Goal: Entertainment & Leisure: Consume media (video, audio)

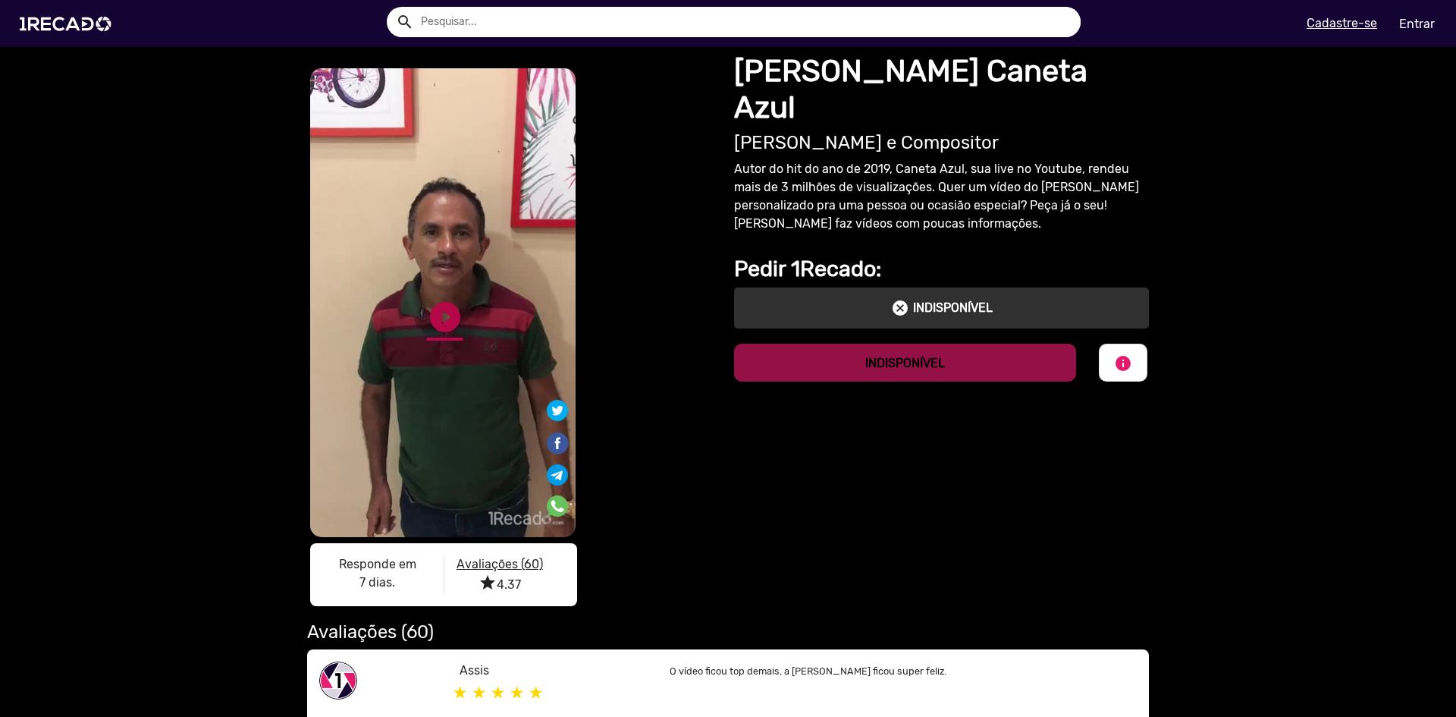
click at [443, 311] on link "play_circle_filled" at bounding box center [445, 317] width 36 height 36
click at [444, 328] on link "pause_circle" at bounding box center [445, 317] width 36 height 36
click at [403, 254] on video "S1RECADO vídeos dedicados para fãs e empresas" at bounding box center [442, 302] width 265 height 469
click at [442, 289] on video "S1RECADO vídeos dedicados para fãs e empresas" at bounding box center [442, 302] width 265 height 469
click at [437, 321] on link "play_circle_filled" at bounding box center [445, 317] width 36 height 36
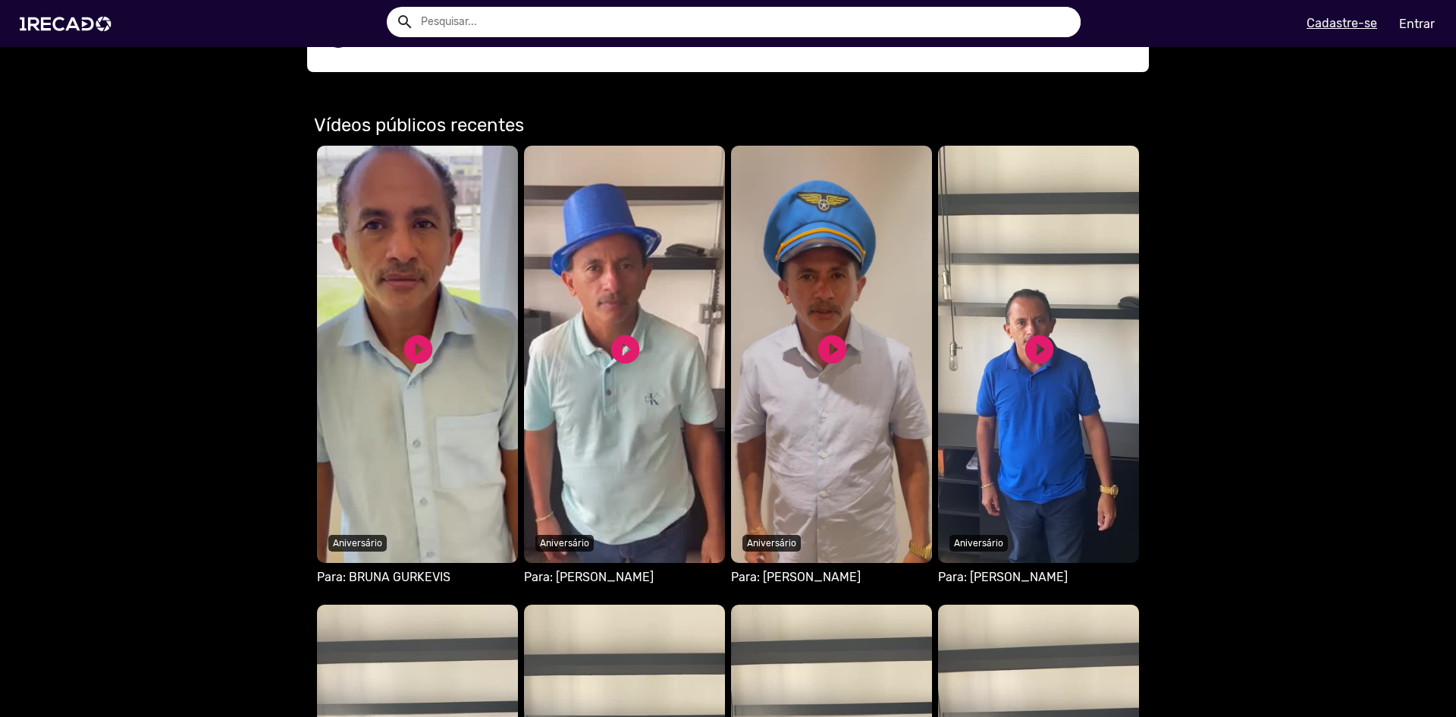
scroll to position [834, 0]
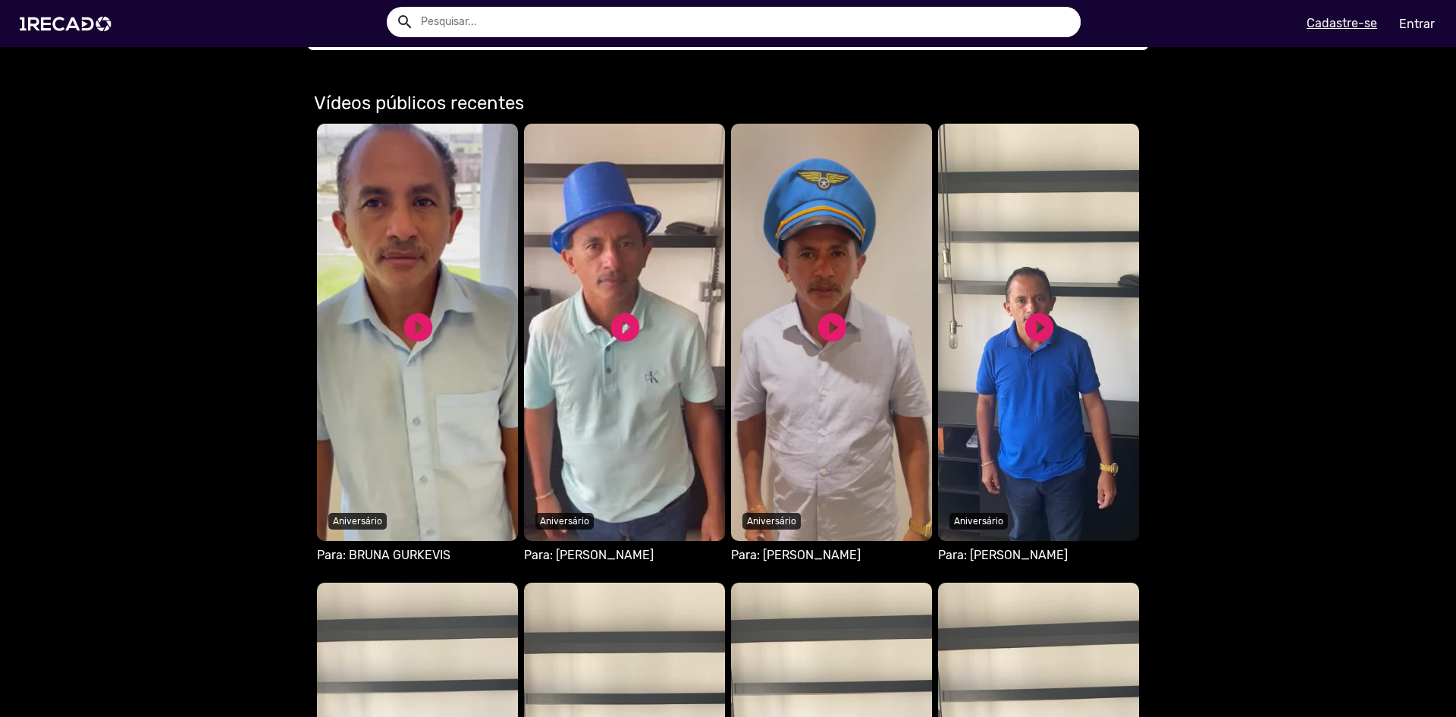
click at [875, 428] on video "Seu navegador não reproduz vídeo em HTML5" at bounding box center [831, 332] width 201 height 417
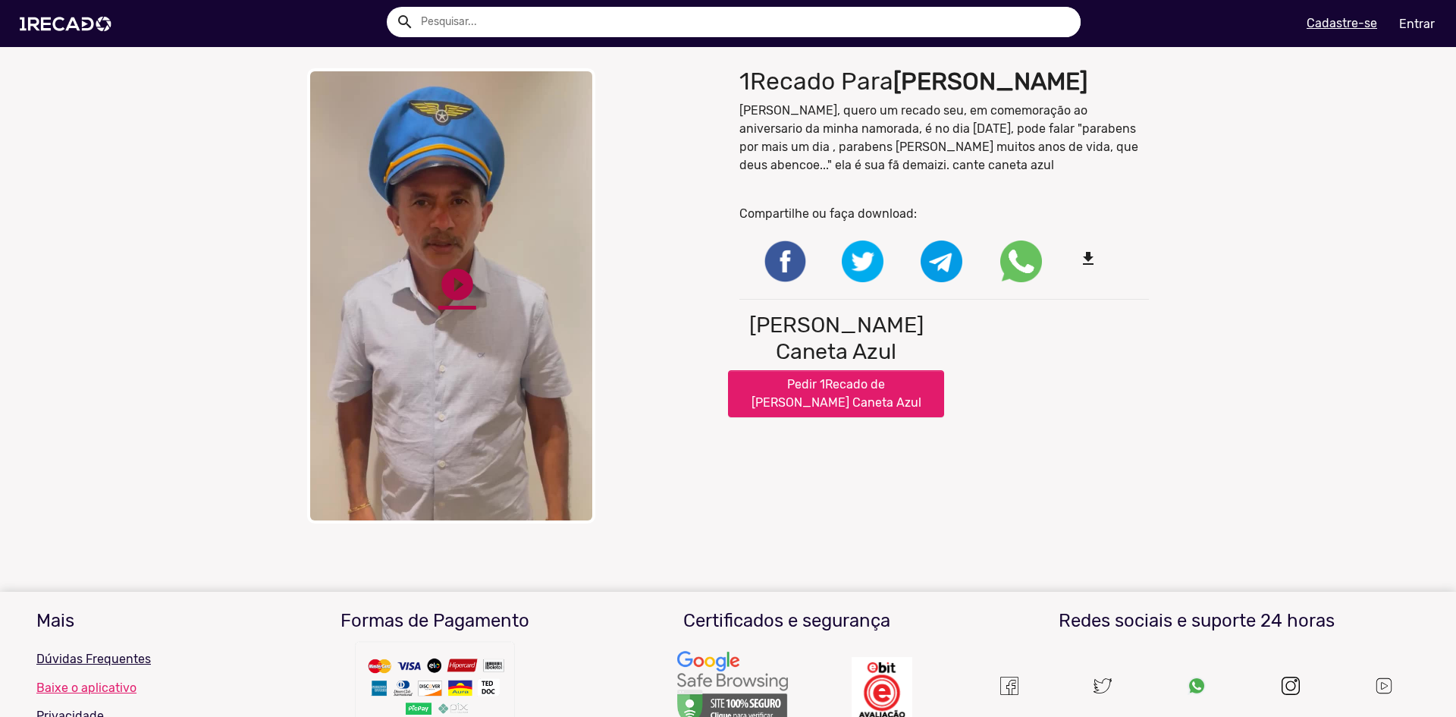
click at [440, 287] on link "play_circle_filled" at bounding box center [457, 284] width 38 height 38
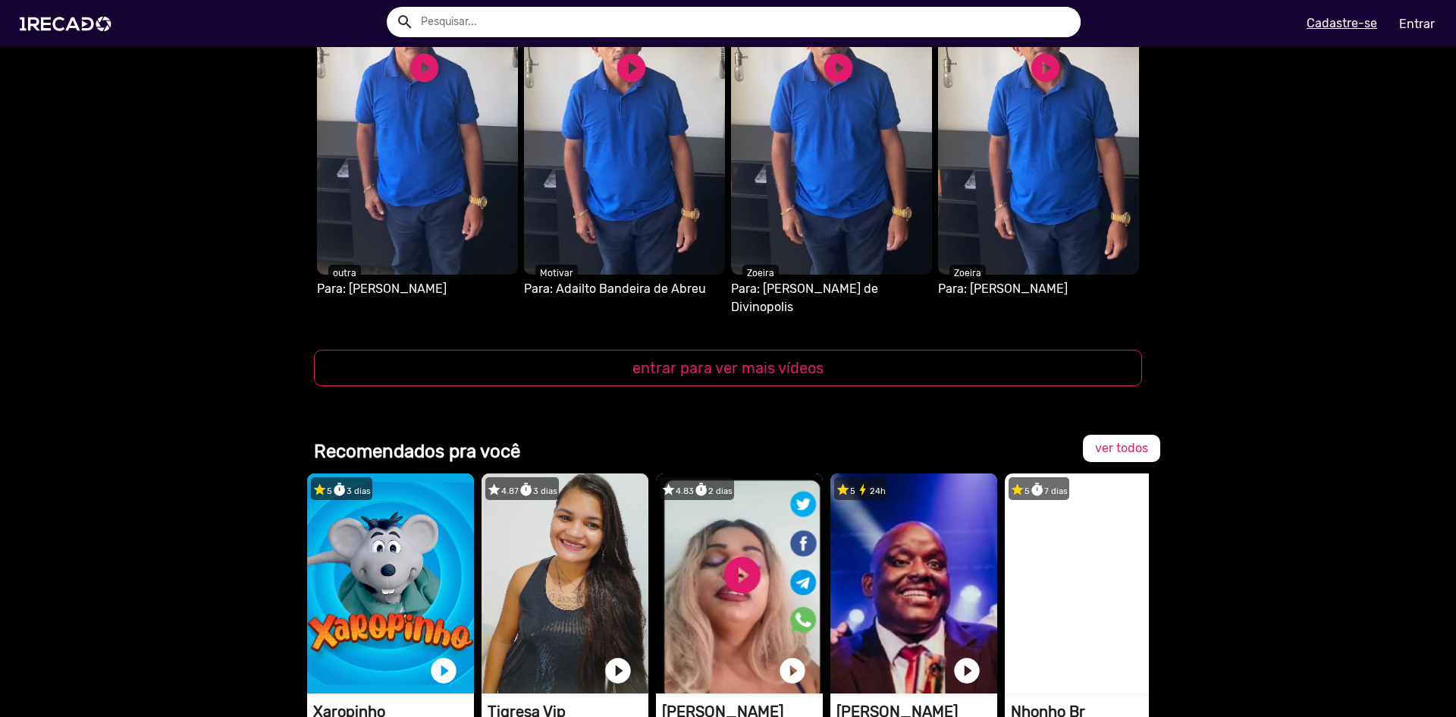
scroll to position [1593, 0]
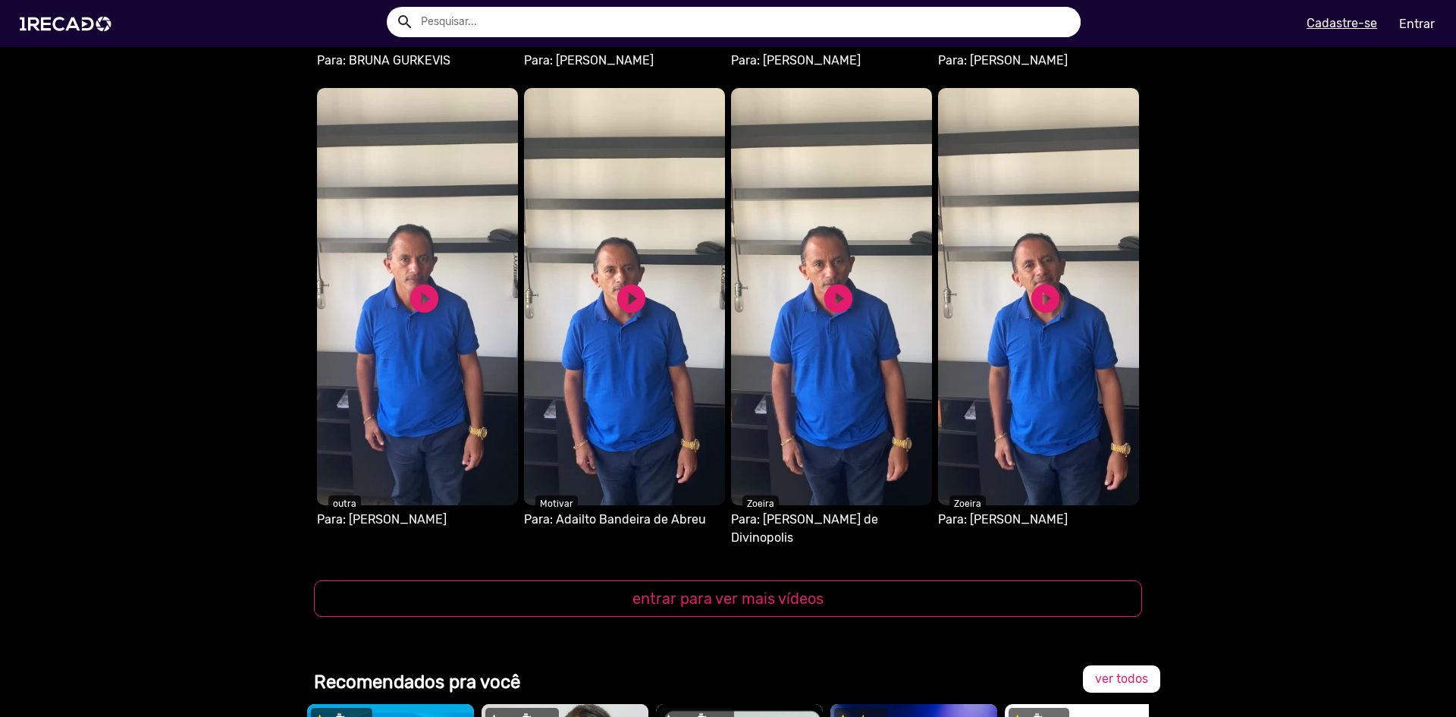
scroll to position [1400, 0]
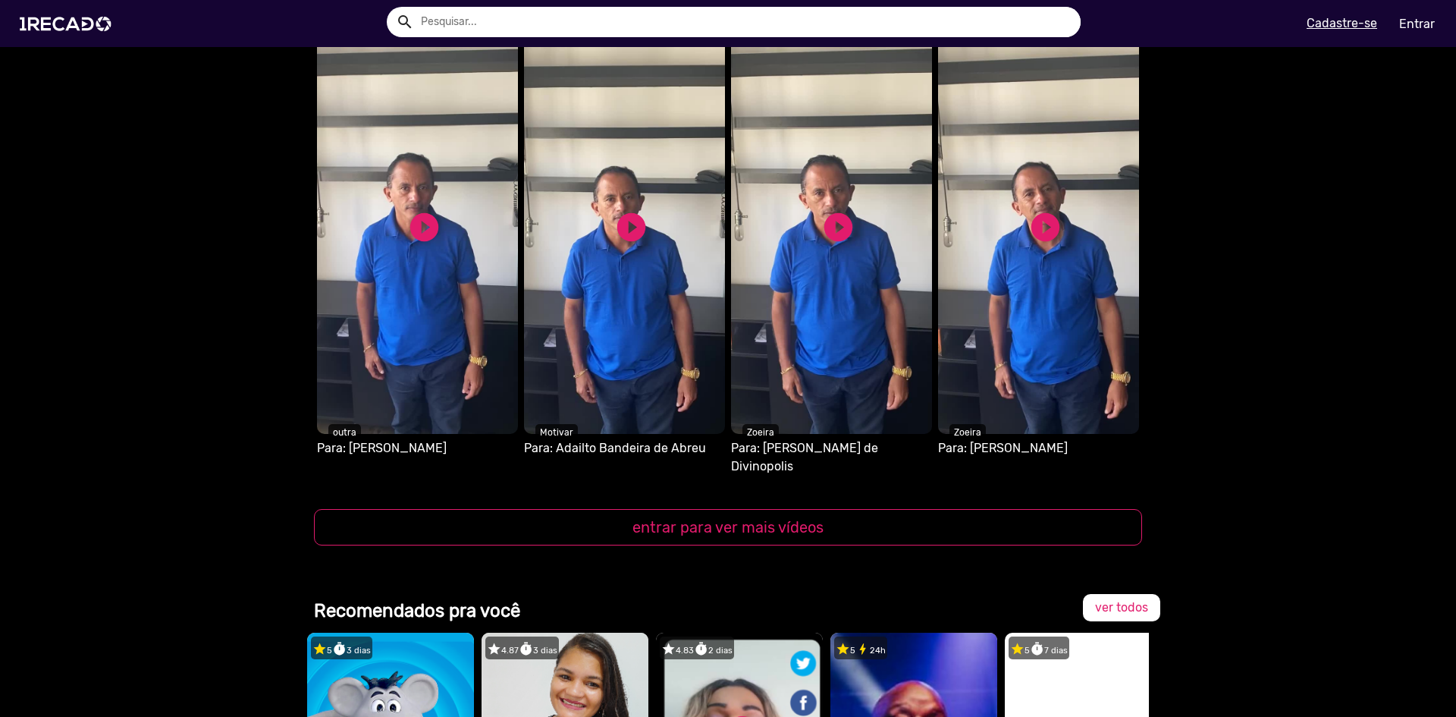
click at [717, 516] on button "entrar para ver mais vídeos" at bounding box center [728, 527] width 828 height 36
